Goal: Task Accomplishment & Management: Manage account settings

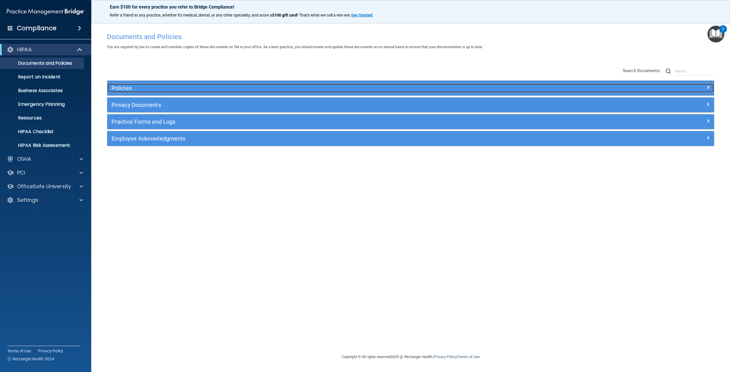
click at [705, 88] on div at bounding box center [639, 87] width 152 height 7
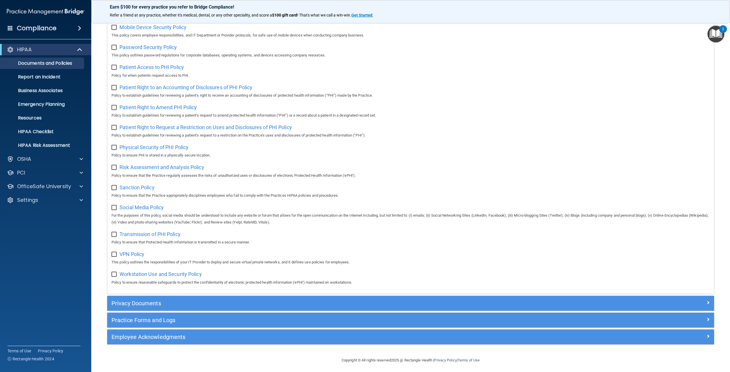
scroll to position [262, 0]
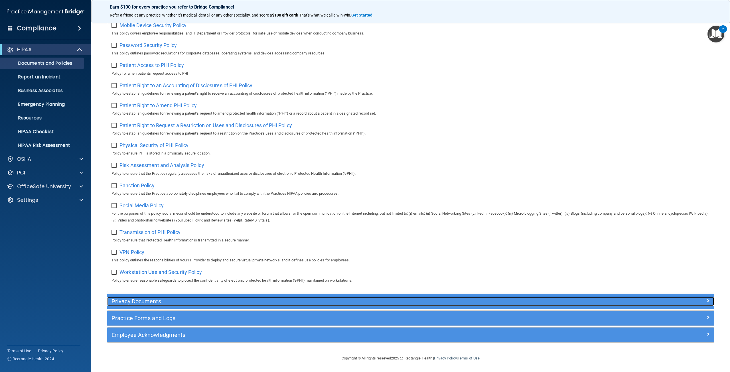
click at [700, 300] on div at bounding box center [639, 300] width 152 height 7
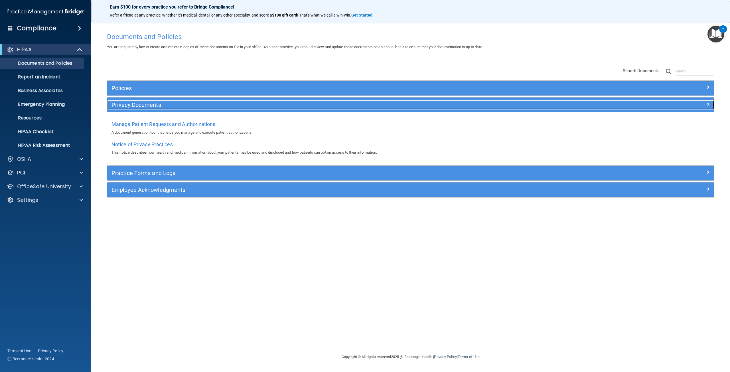
scroll to position [0, 0]
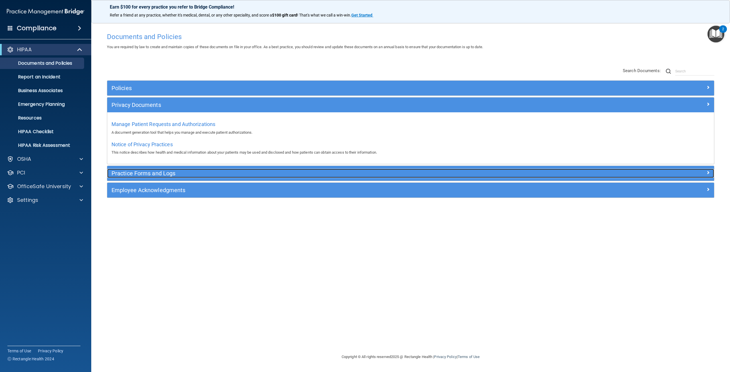
click at [709, 173] on span at bounding box center [708, 172] width 3 height 7
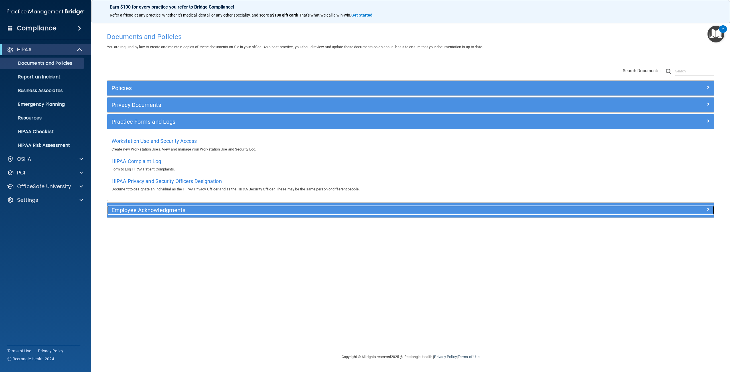
click at [708, 209] on span at bounding box center [708, 209] width 3 height 7
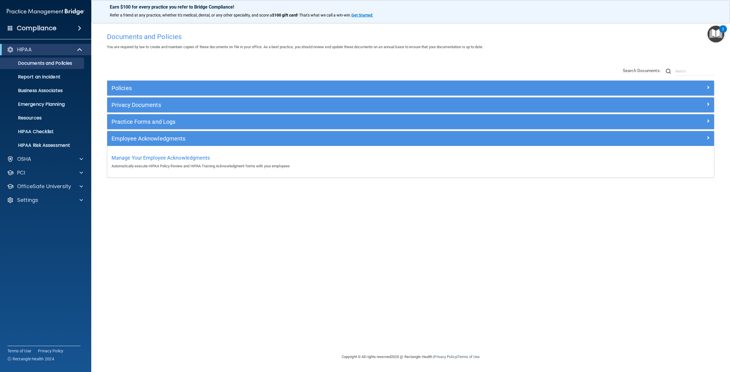
click at [699, 83] on div "Policies" at bounding box center [410, 88] width 607 height 15
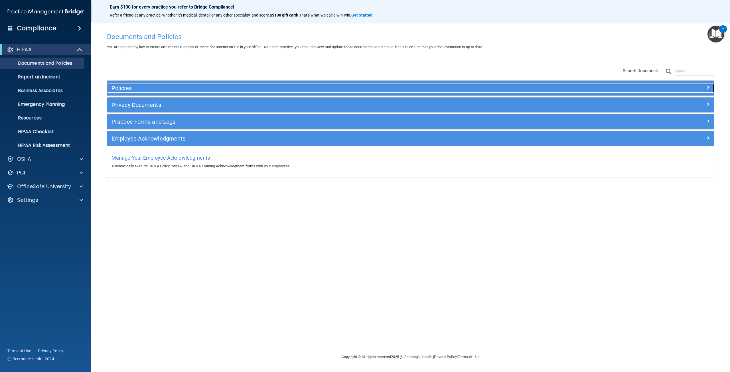
click at [708, 86] on span at bounding box center [708, 87] width 3 height 7
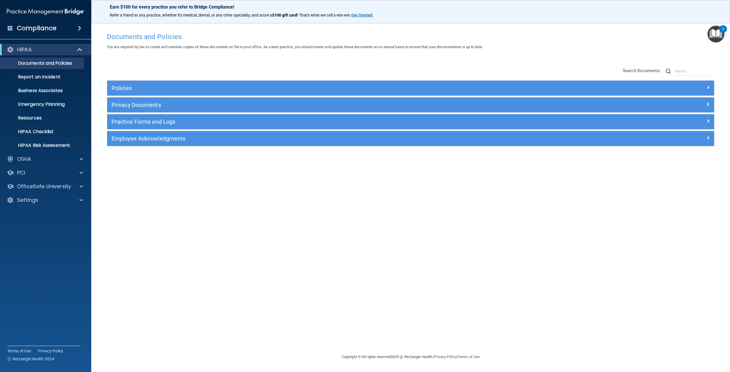
click at [715, 35] on img "Open Resource Center, 2 new notifications" at bounding box center [716, 34] width 17 height 17
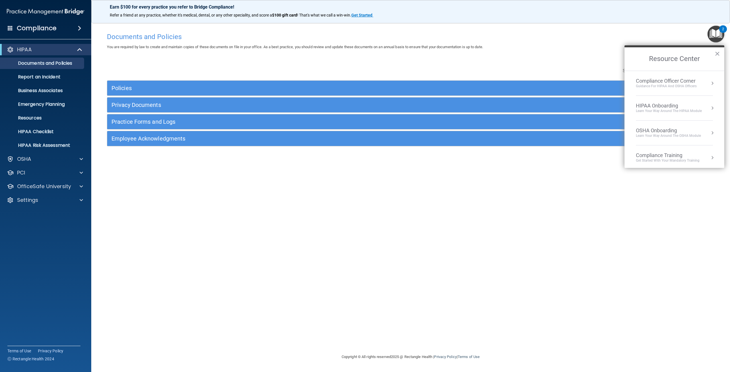
click at [547, 65] on div "Policies Select All (Unselect 0) Unselect All Print Selected (0) Acceptable Use…" at bounding box center [411, 107] width 616 height 91
click at [474, 62] on div "Documents and Policies You are required by law to create and maintain copies of…" at bounding box center [411, 192] width 616 height 324
click at [718, 52] on button "×" at bounding box center [717, 53] width 5 height 9
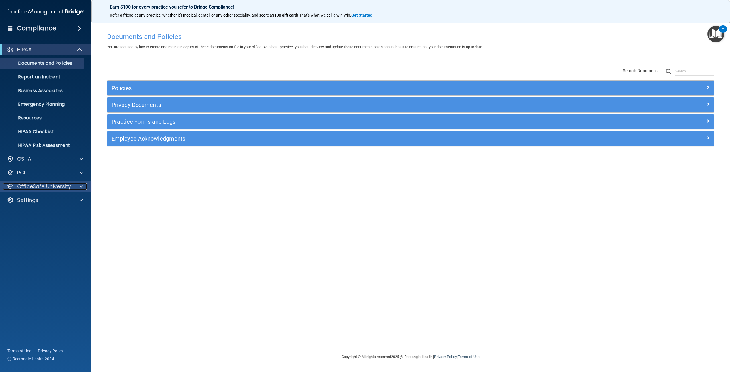
click at [63, 188] on p "OfficeSafe University" at bounding box center [44, 186] width 54 height 7
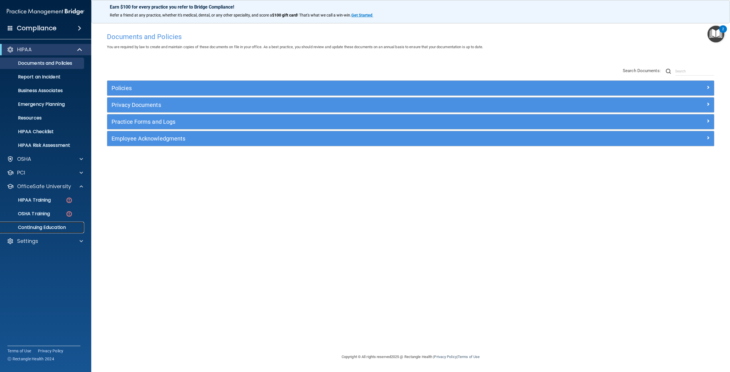
click at [48, 226] on p "Continuing Education" at bounding box center [43, 228] width 78 height 6
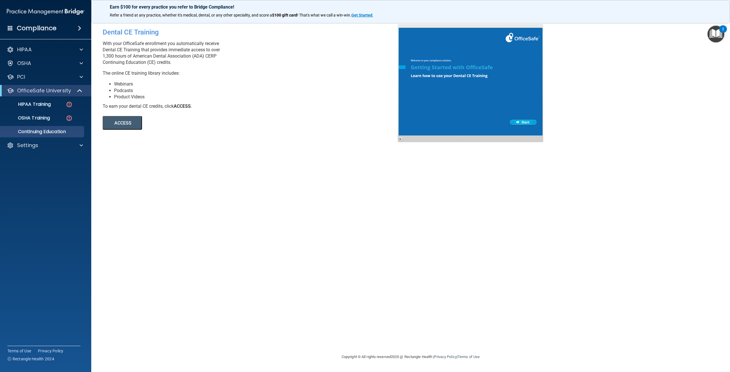
click at [115, 121] on button "ACCESS" at bounding box center [122, 123] width 39 height 14
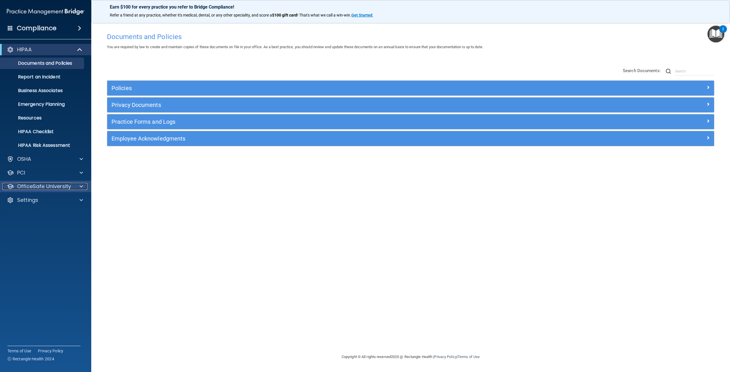
click at [39, 187] on p "OfficeSafe University" at bounding box center [44, 186] width 54 height 7
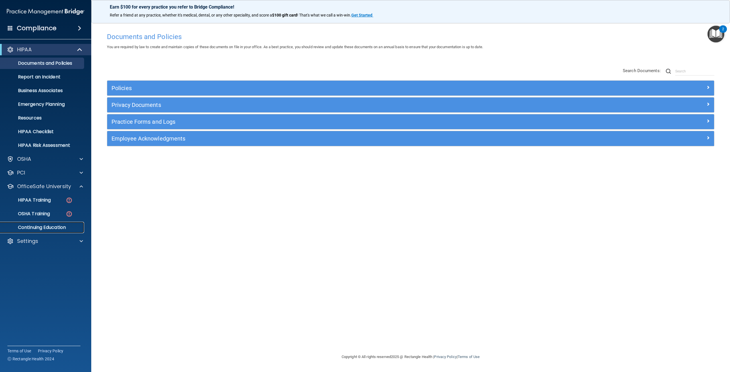
click at [38, 229] on p "Continuing Education" at bounding box center [43, 228] width 78 height 6
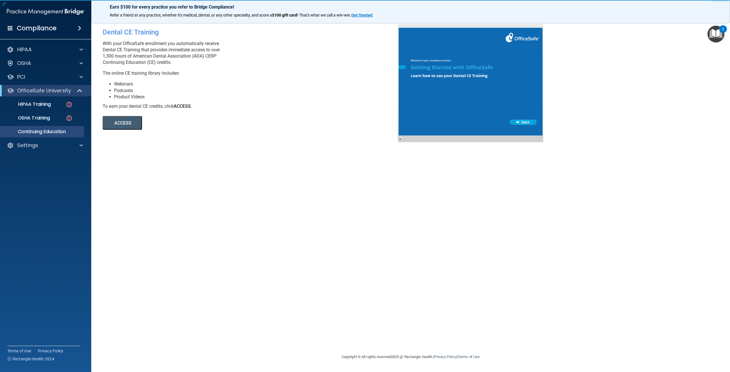
click at [125, 124] on button "ACCESS" at bounding box center [122, 123] width 39 height 14
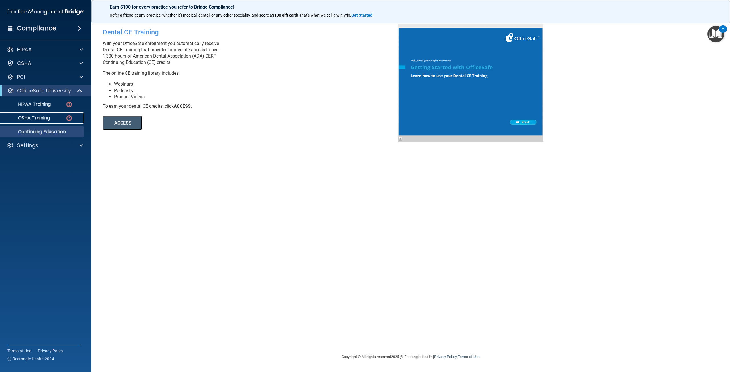
click at [49, 120] on p "OSHA Training" at bounding box center [27, 118] width 46 height 6
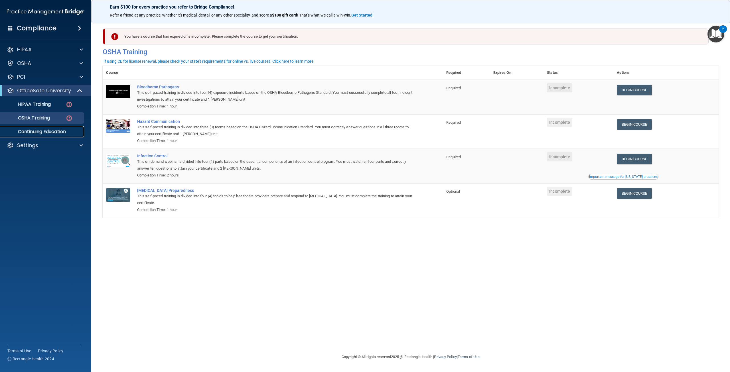
click at [39, 132] on p "Continuing Education" at bounding box center [43, 132] width 78 height 6
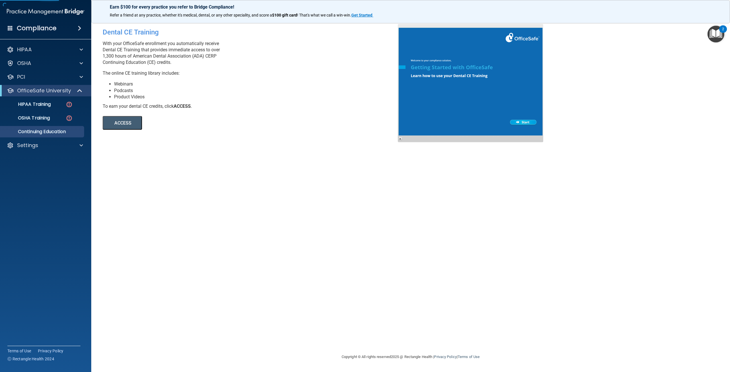
click at [123, 124] on button "ACCESS" at bounding box center [122, 123] width 39 height 14
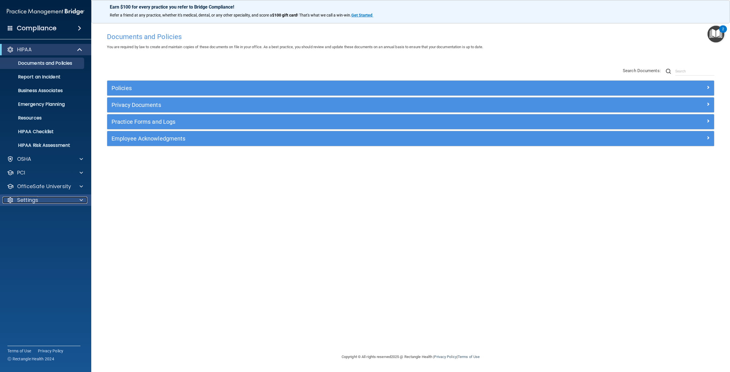
click at [63, 201] on div "Settings" at bounding box center [38, 200] width 71 height 7
click at [34, 227] on p "My Users" at bounding box center [43, 228] width 78 height 6
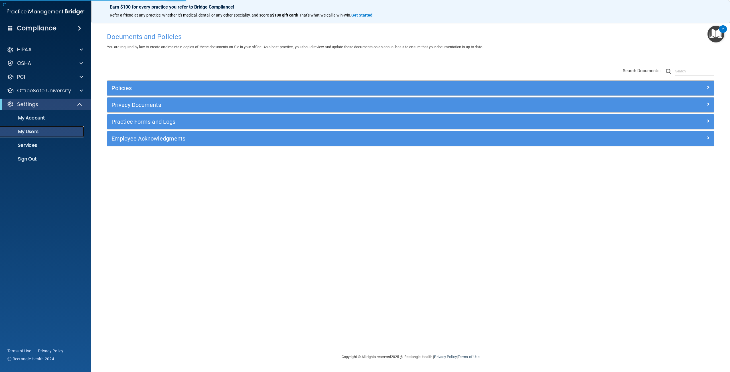
select select "20"
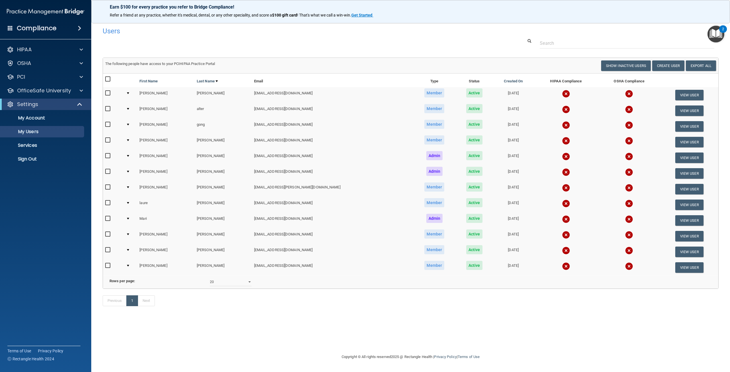
click at [108, 267] on input "checkbox" at bounding box center [108, 266] width 7 height 5
checkbox input "true"
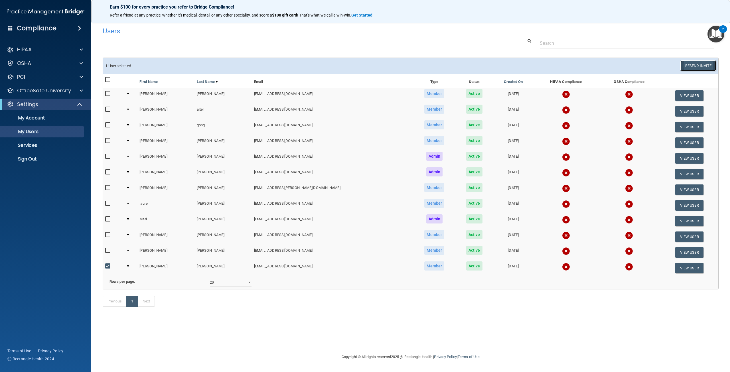
click at [699, 65] on button "Resend Invite" at bounding box center [699, 65] width 36 height 11
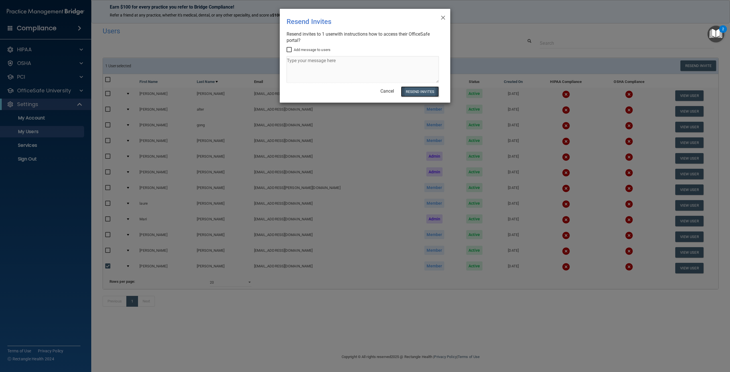
click at [419, 93] on button "Resend Invites" at bounding box center [420, 91] width 38 height 11
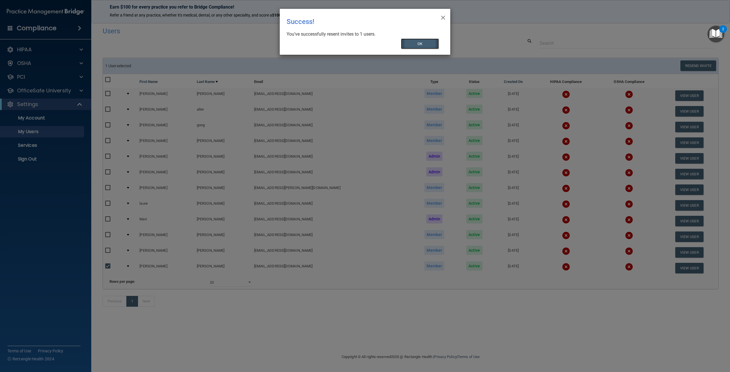
click at [418, 46] on button "OK" at bounding box center [420, 44] width 38 height 11
